Goal: Use online tool/utility

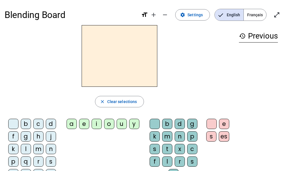
click at [52, 122] on div "d" at bounding box center [51, 123] width 10 height 10
click at [122, 127] on div "u" at bounding box center [122, 123] width 10 height 10
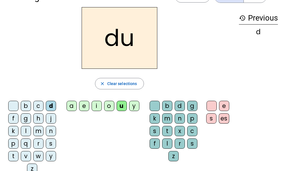
scroll to position [18, 0]
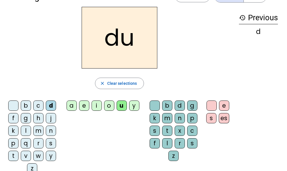
click at [13, 155] on div "t" at bounding box center [13, 155] width 10 height 10
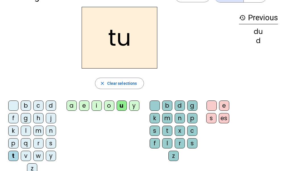
click at [72, 105] on div "a" at bounding box center [72, 105] width 10 height 10
click at [87, 106] on div "e" at bounding box center [84, 105] width 10 height 10
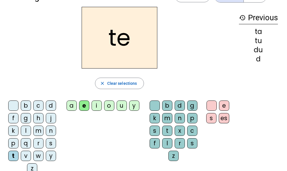
click at [54, 104] on div "d" at bounding box center [51, 105] width 10 height 10
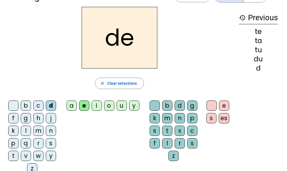
click at [52, 116] on div "j" at bounding box center [51, 118] width 10 height 10
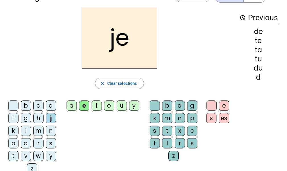
click at [39, 133] on div "m" at bounding box center [38, 130] width 10 height 10
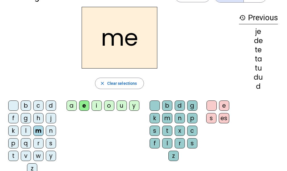
click at [73, 104] on div "a" at bounding box center [72, 105] width 10 height 10
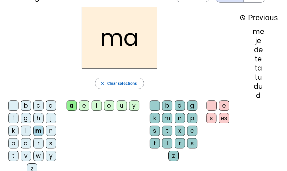
click at [168, 142] on div "l" at bounding box center [167, 143] width 10 height 10
